Goal: Task Accomplishment & Management: Manage account settings

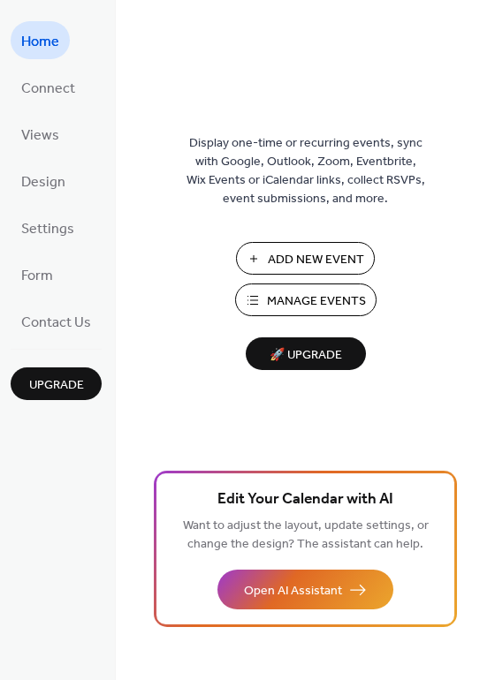
click at [305, 299] on span "Manage Events" at bounding box center [316, 301] width 99 height 19
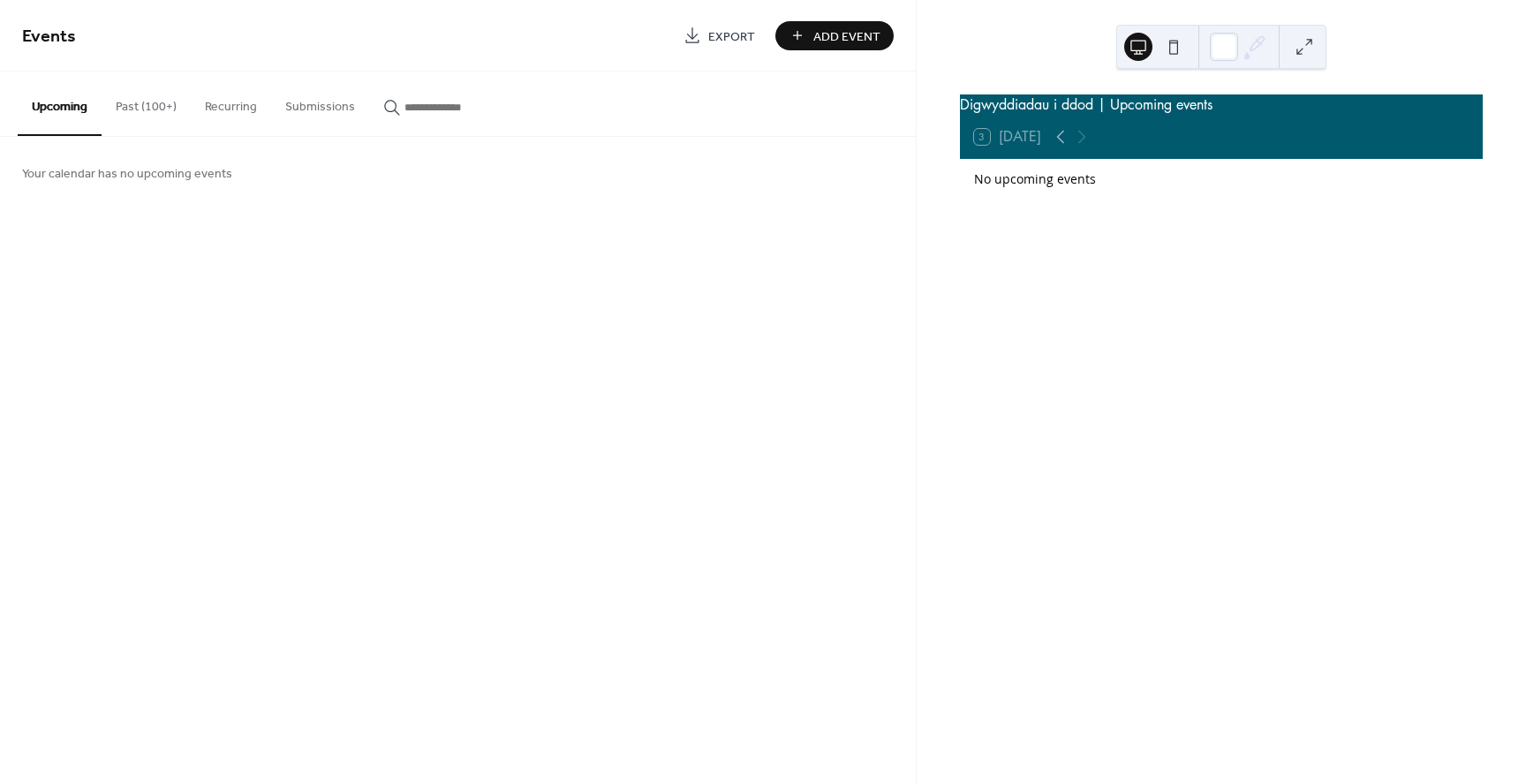
click at [133, 108] on button "Past (100+)" at bounding box center [146, 103] width 89 height 63
